Goal: Navigation & Orientation: Understand site structure

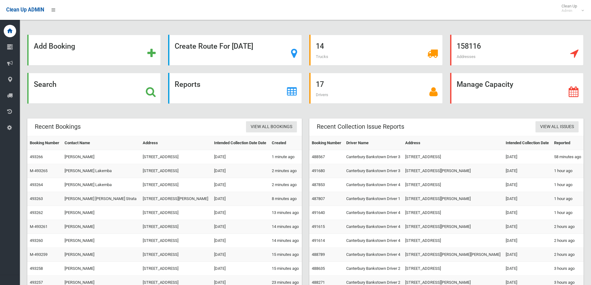
click at [454, 18] on div "Clean Up ADMIN Clean Up Admin Logout" at bounding box center [295, 10] width 591 height 20
click at [440, 111] on div "17 Drivers" at bounding box center [376, 92] width 141 height 38
click at [470, 112] on div "Add Booking Create Route For Tomorrow 14 Trucks 158116 Addresses Search Reports…" at bounding box center [305, 170] width 557 height 270
click at [465, 116] on div "Add Booking Create Route For Tomorrow 14 Trucks 158116 Addresses Search Reports…" at bounding box center [305, 170] width 557 height 270
click at [446, 67] on div "14 Trucks" at bounding box center [376, 54] width 141 height 38
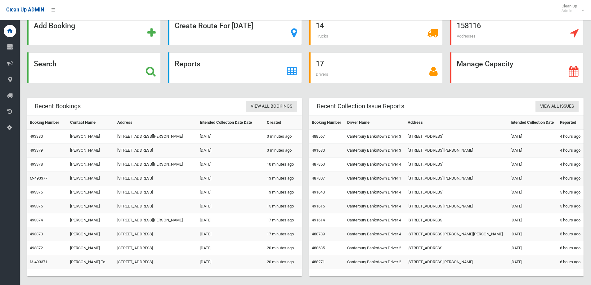
scroll to position [27, 0]
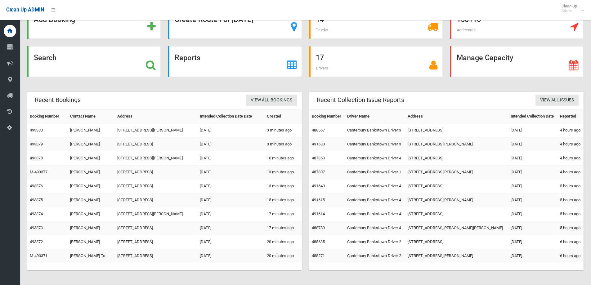
click at [209, 84] on div "Reports" at bounding box center [235, 65] width 141 height 38
